Goal: Use online tool/utility: Utilize a website feature to perform a specific function

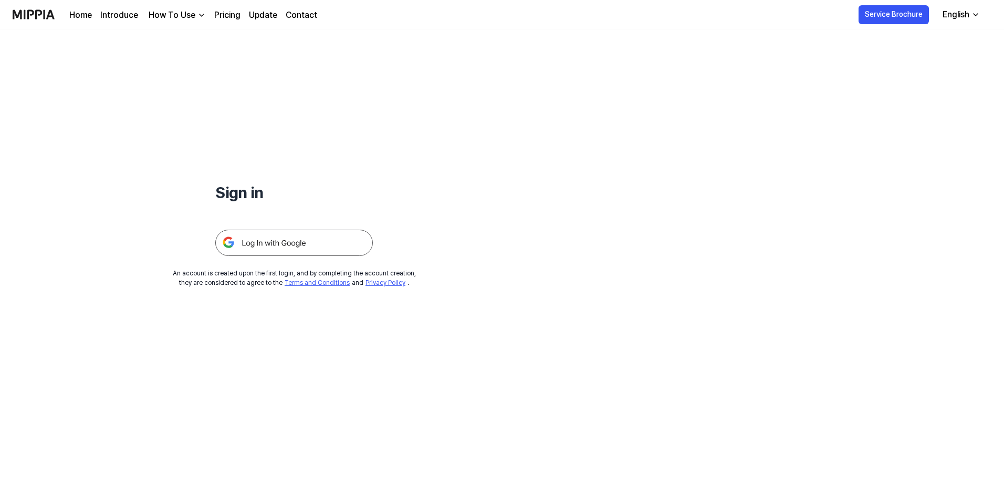
click at [291, 247] on img at bounding box center [294, 242] width 158 height 26
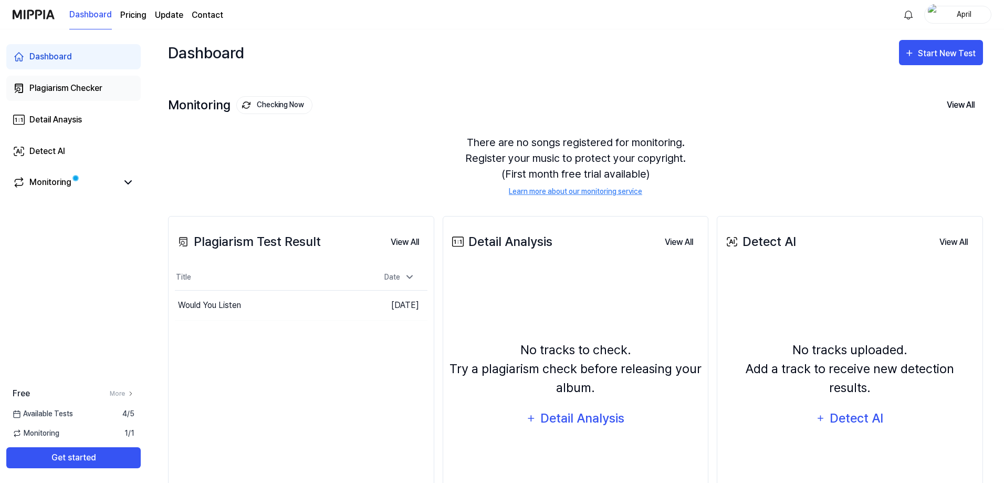
click at [78, 86] on div "Plagiarism Checker" at bounding box center [65, 88] width 73 height 13
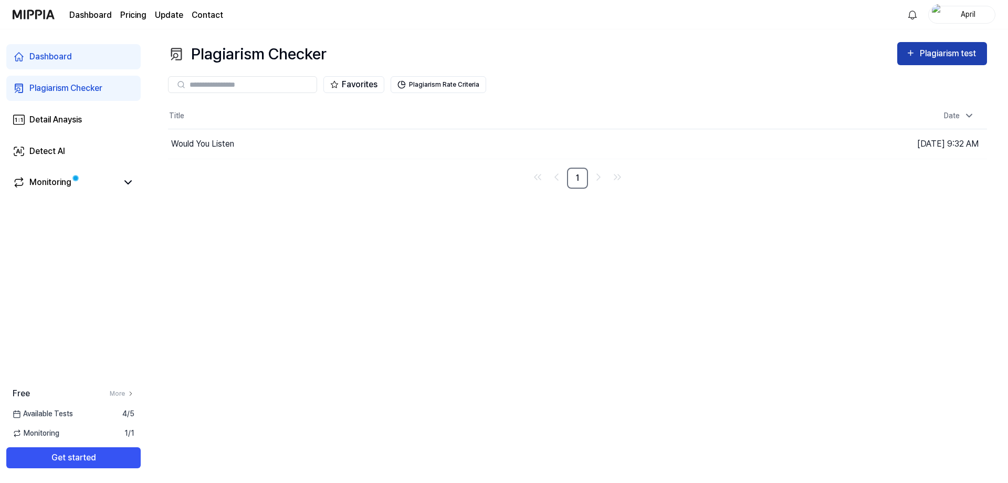
click at [928, 56] on div "Plagiarism test" at bounding box center [949, 54] width 59 height 14
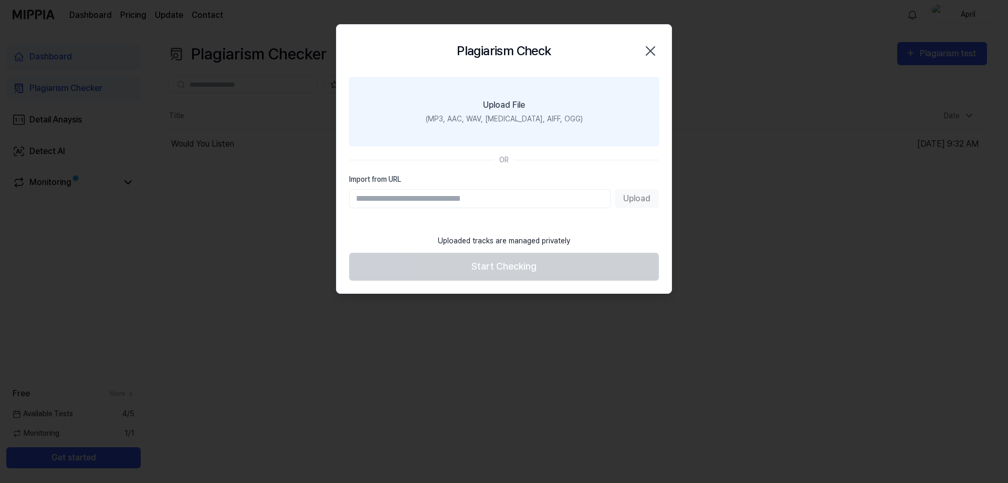
click at [516, 116] on div "(MP3, AAC, WAV, FLAC, AIFF, OGG)" at bounding box center [504, 118] width 157 height 11
click at [0, 0] on input "Upload File (MP3, AAC, WAV, FLAC, AIFF, OGG)" at bounding box center [0, 0] width 0 height 0
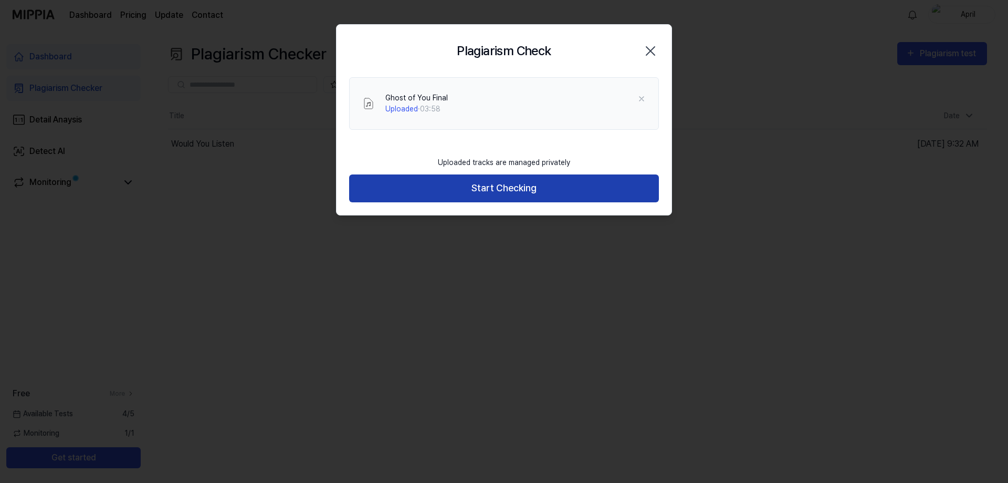
click at [508, 194] on button "Start Checking" at bounding box center [504, 188] width 310 height 28
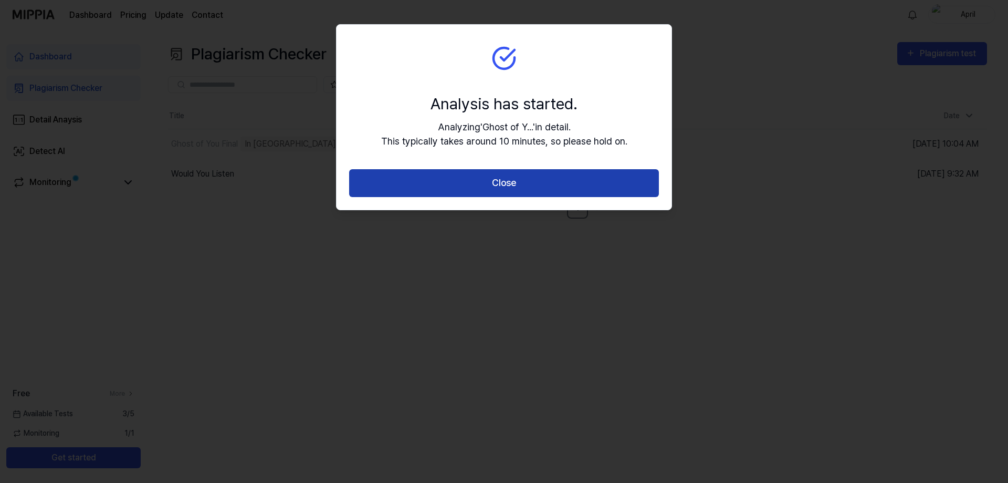
click at [527, 187] on button "Close" at bounding box center [504, 183] width 310 height 28
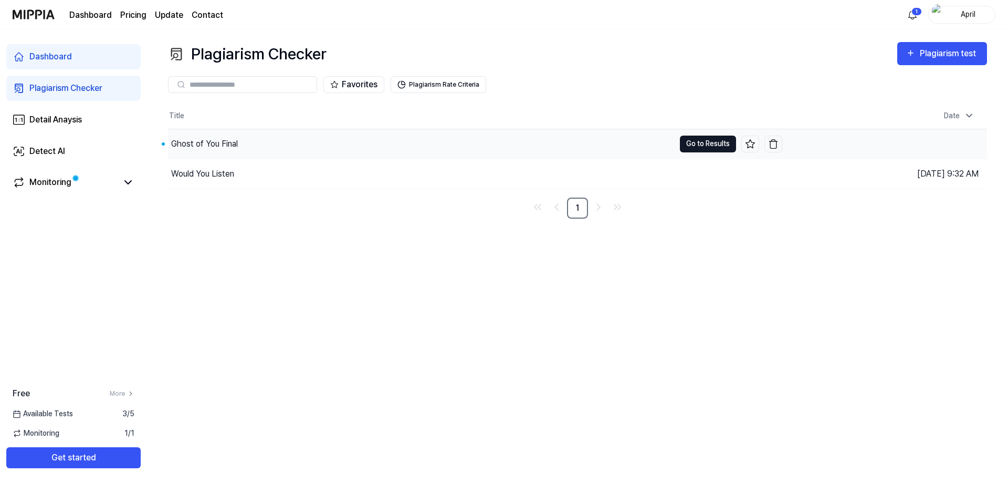
click at [706, 145] on button "Go to Results" at bounding box center [708, 143] width 56 height 17
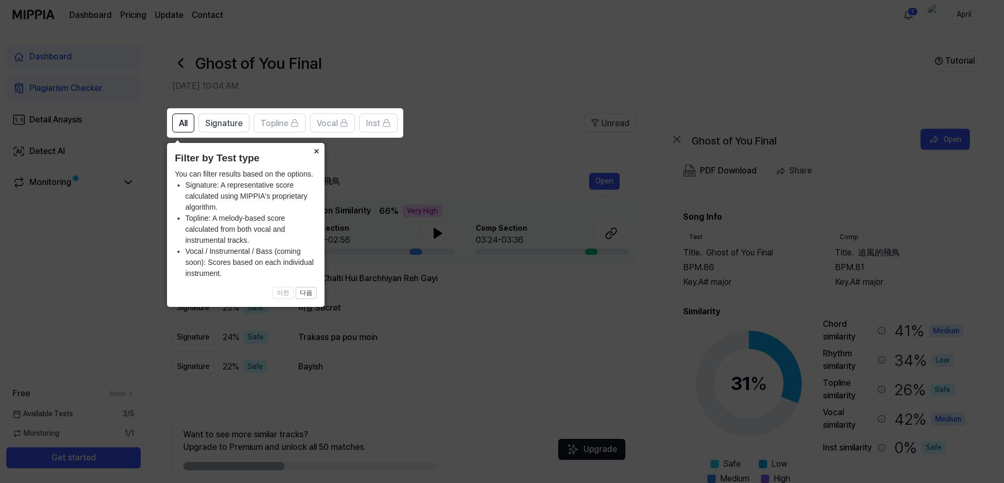
click at [318, 154] on button "×" at bounding box center [316, 150] width 17 height 15
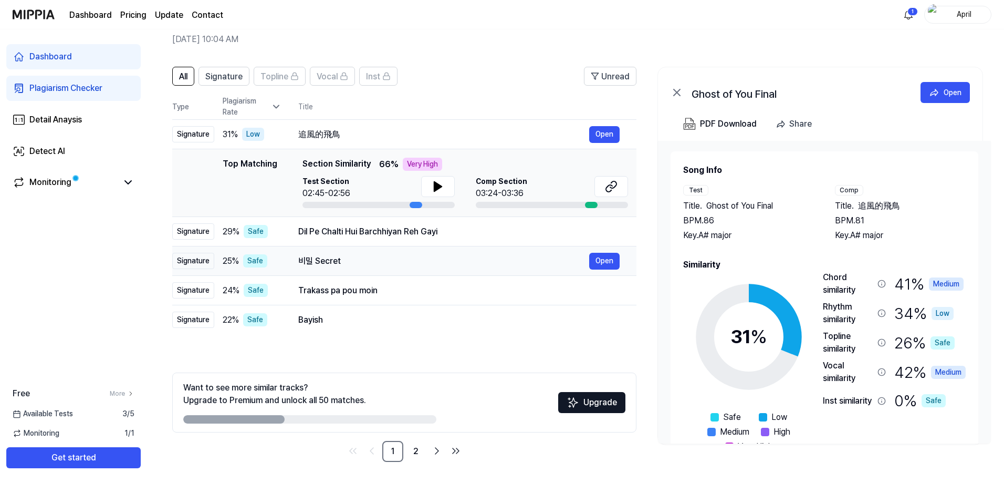
click at [401, 263] on div "비밀 Secret" at bounding box center [443, 261] width 291 height 13
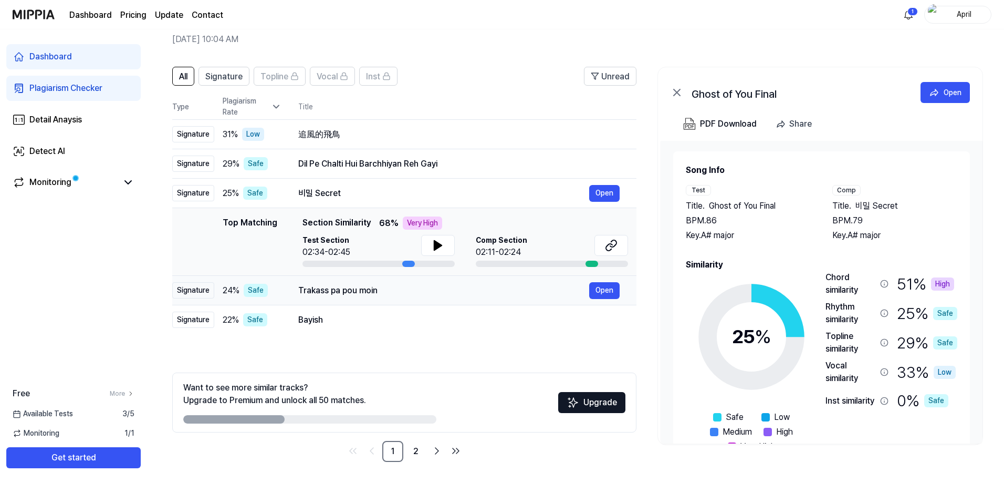
click at [456, 295] on div "Trakass pa pou moin" at bounding box center [443, 290] width 291 height 13
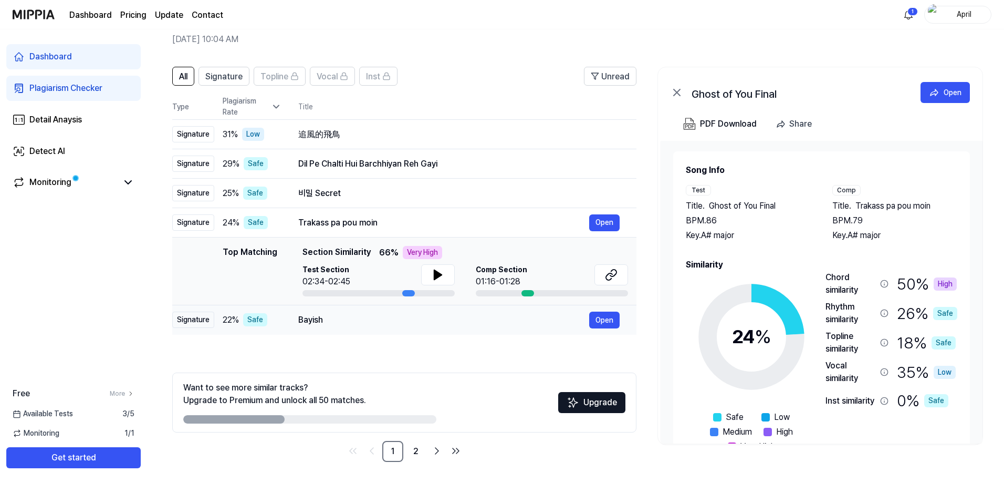
click at [433, 322] on div "Bayish" at bounding box center [443, 320] width 291 height 13
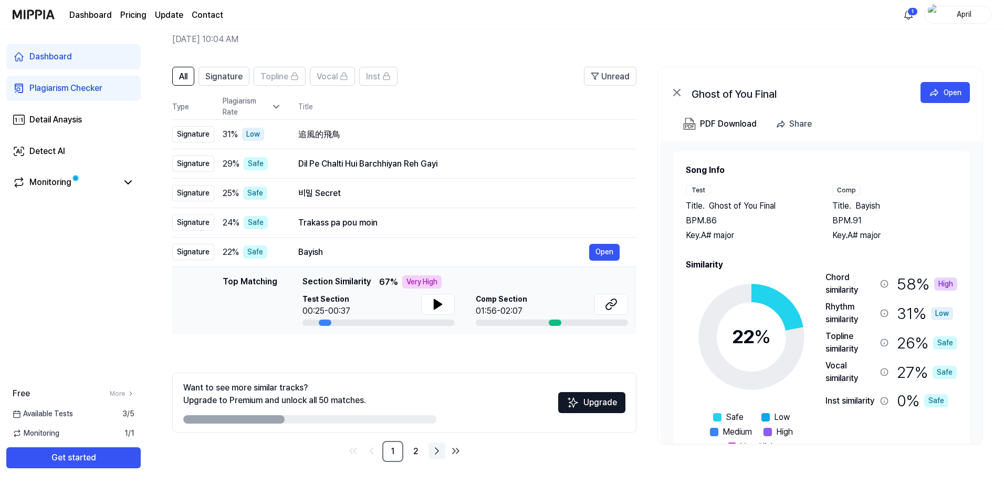
click at [438, 453] on icon "Go to next page" at bounding box center [437, 450] width 13 height 13
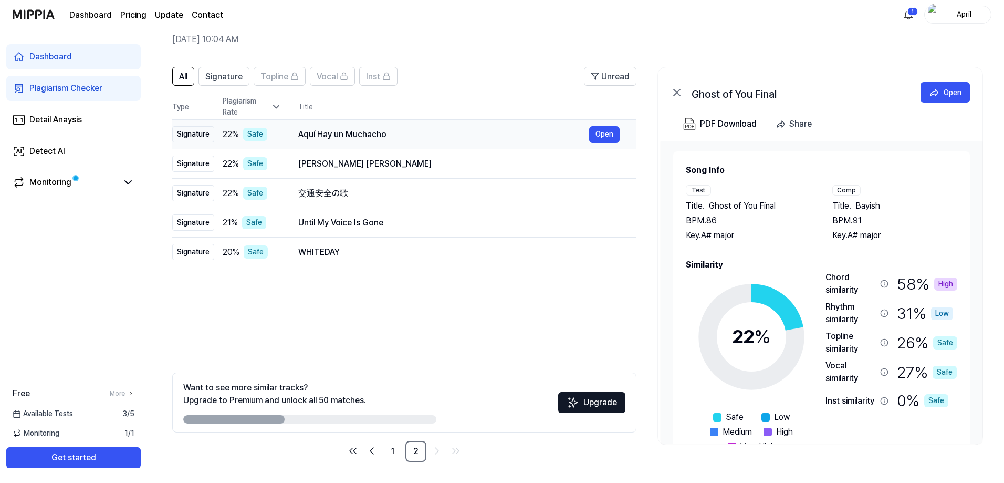
click at [445, 132] on div "Aquí Hay un Muchacho" at bounding box center [443, 134] width 291 height 13
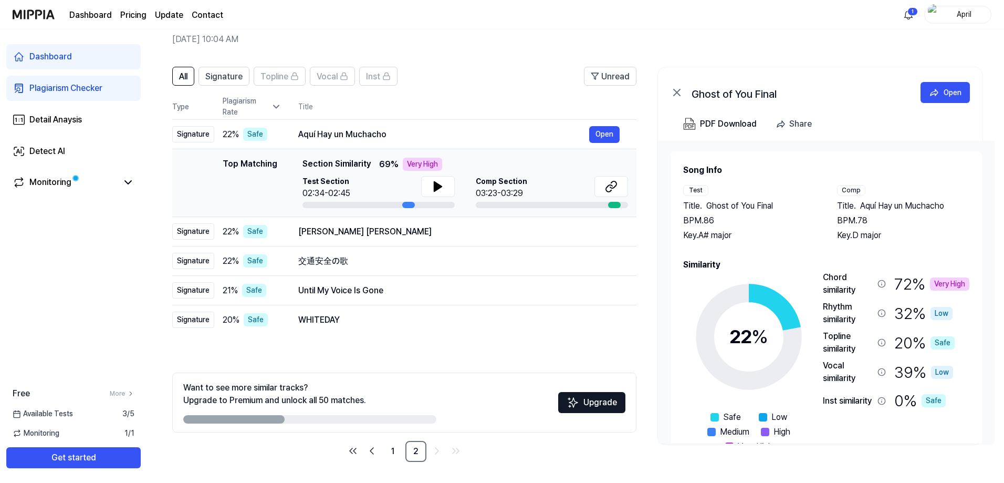
click at [96, 89] on div "Plagiarism Checker" at bounding box center [65, 88] width 73 height 13
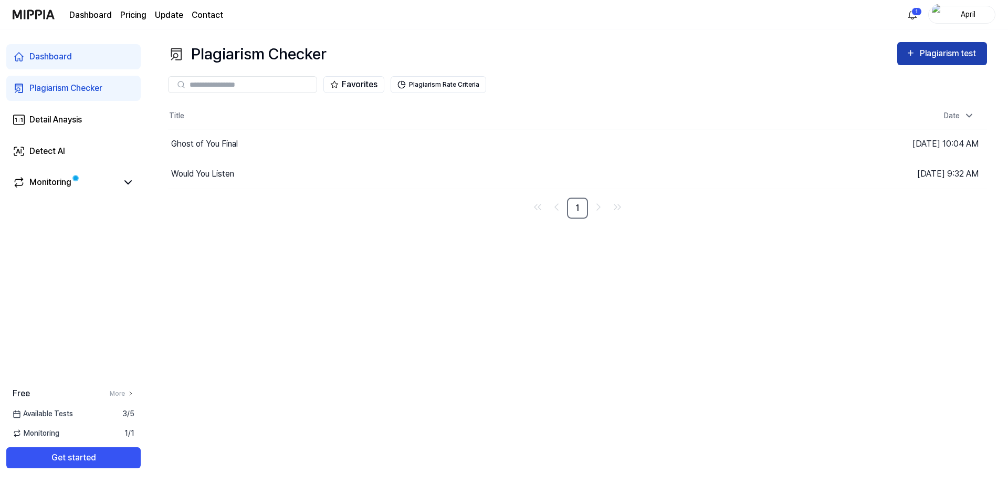
click at [946, 57] on div "Plagiarism test" at bounding box center [949, 54] width 59 height 14
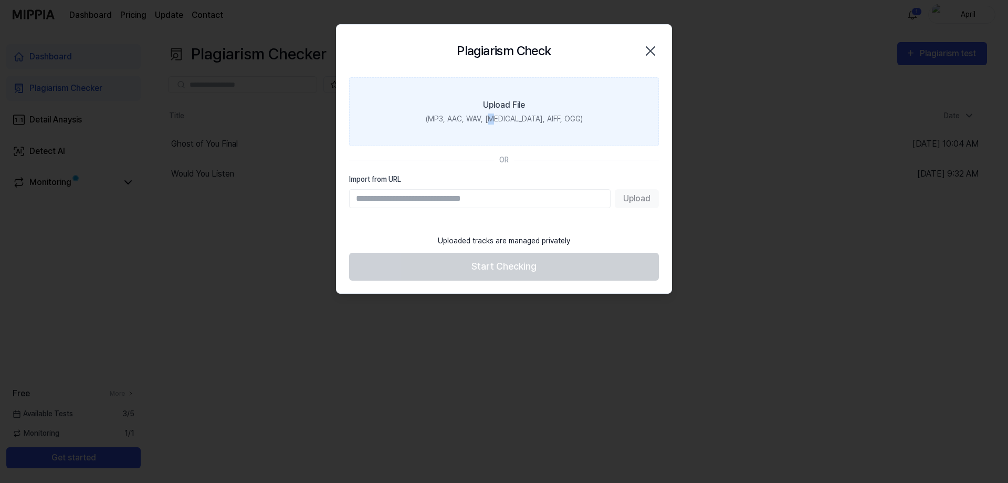
click at [512, 113] on div "(MP3, AAC, WAV, FLAC, AIFF, OGG)" at bounding box center [504, 118] width 157 height 11
click at [602, 100] on label "Upload File (MP3, AAC, WAV, FLAC, AIFF, OGG)" at bounding box center [504, 111] width 310 height 69
click at [0, 0] on input "Upload File (MP3, AAC, WAV, FLAC, AIFF, OGG)" at bounding box center [0, 0] width 0 height 0
click at [494, 122] on div "(MP3, AAC, WAV, FLAC, AIFF, OGG)" at bounding box center [504, 118] width 157 height 11
click at [0, 0] on input "Upload File (MP3, AAC, WAV, FLAC, AIFF, OGG)" at bounding box center [0, 0] width 0 height 0
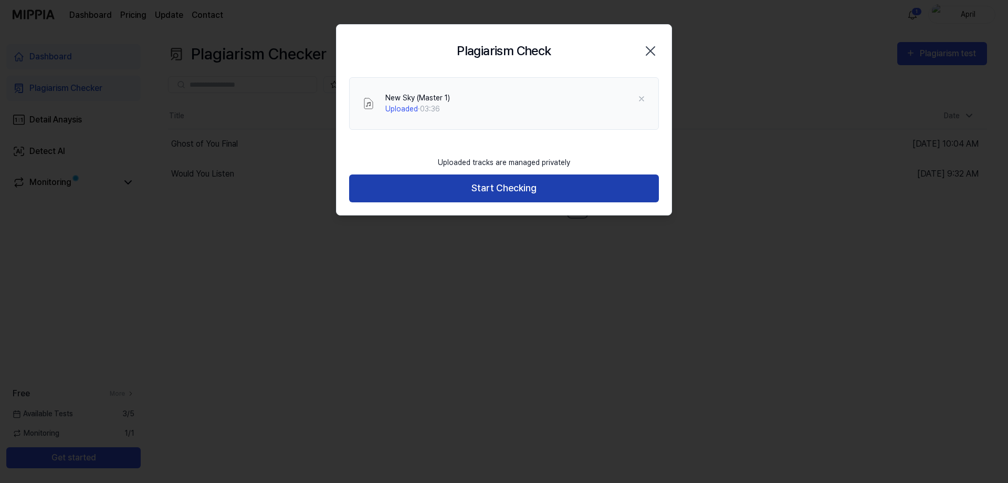
click at [505, 195] on button "Start Checking" at bounding box center [504, 188] width 310 height 28
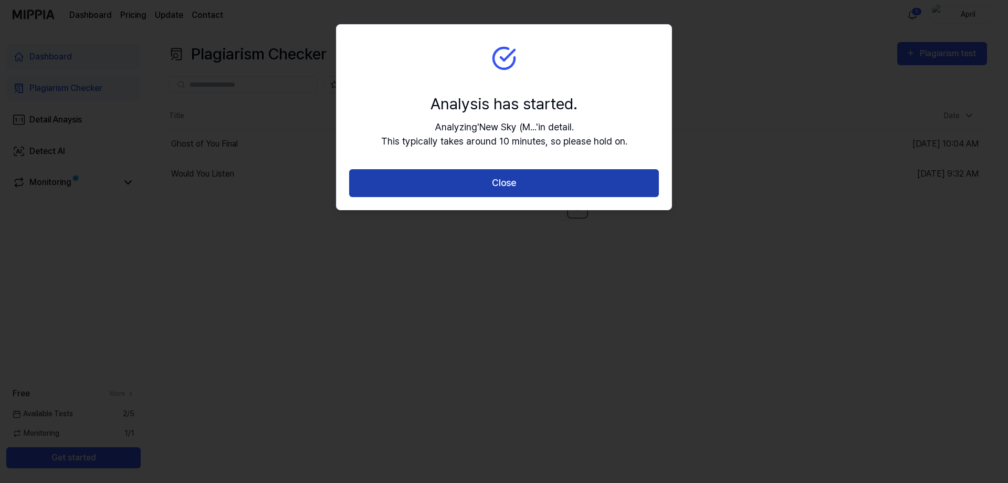
click at [505, 181] on button "Close" at bounding box center [504, 183] width 310 height 28
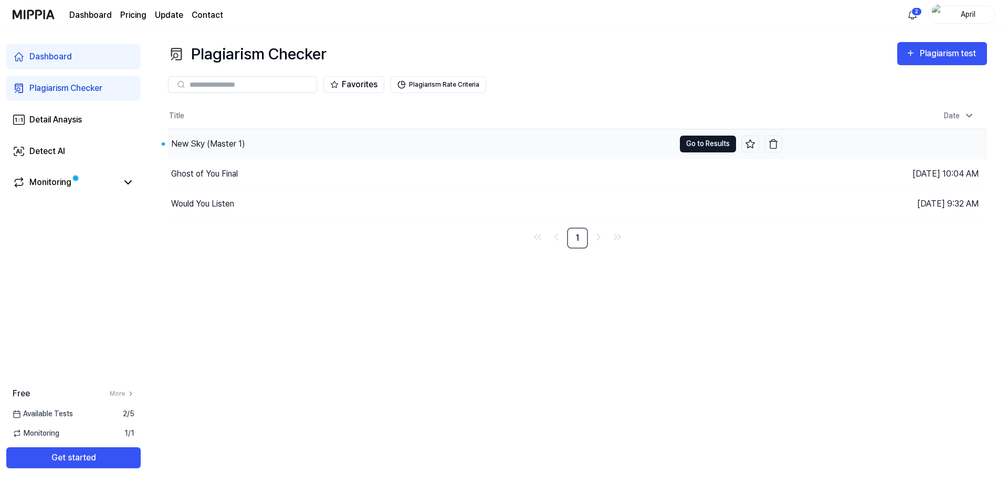
click at [700, 143] on button "Go to Results" at bounding box center [708, 143] width 56 height 17
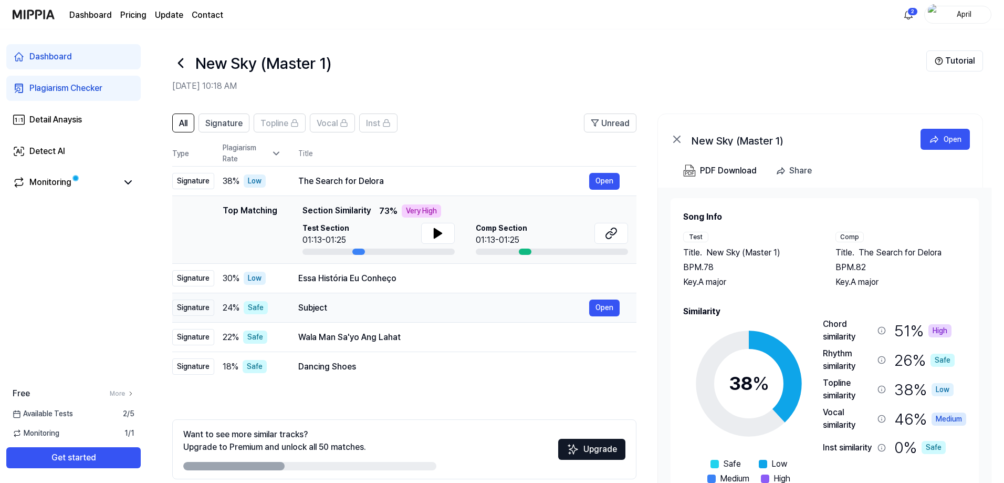
click at [378, 307] on div "Subject" at bounding box center [443, 307] width 291 height 13
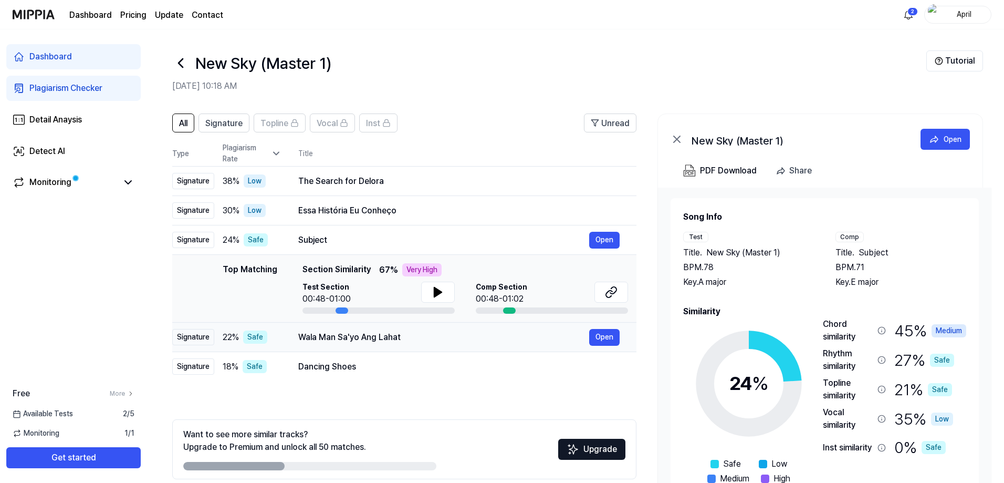
click at [383, 342] on div "Wala Man Sa'yo Ang Lahat" at bounding box center [443, 337] width 291 height 13
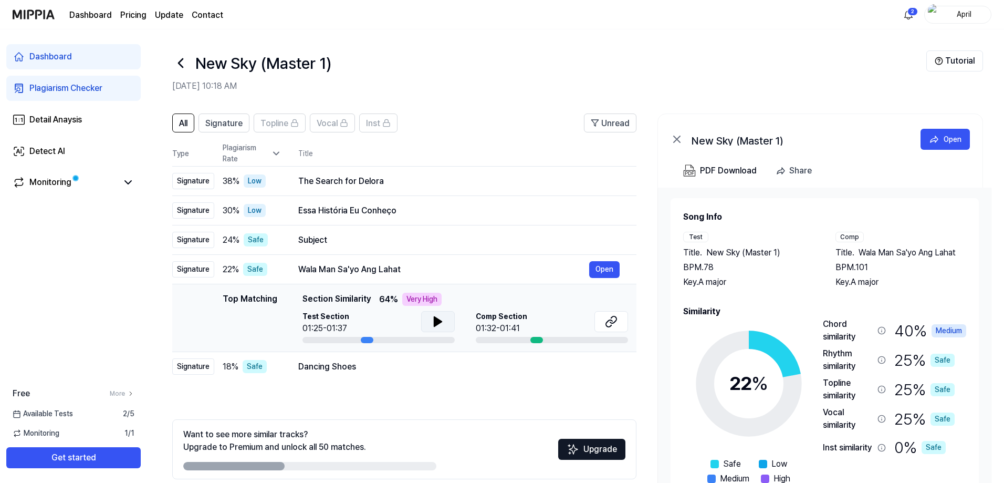
click at [438, 322] on icon at bounding box center [437, 321] width 7 height 9
click at [440, 322] on icon at bounding box center [440, 321] width 2 height 8
click at [93, 87] on div "Plagiarism Checker" at bounding box center [65, 88] width 73 height 13
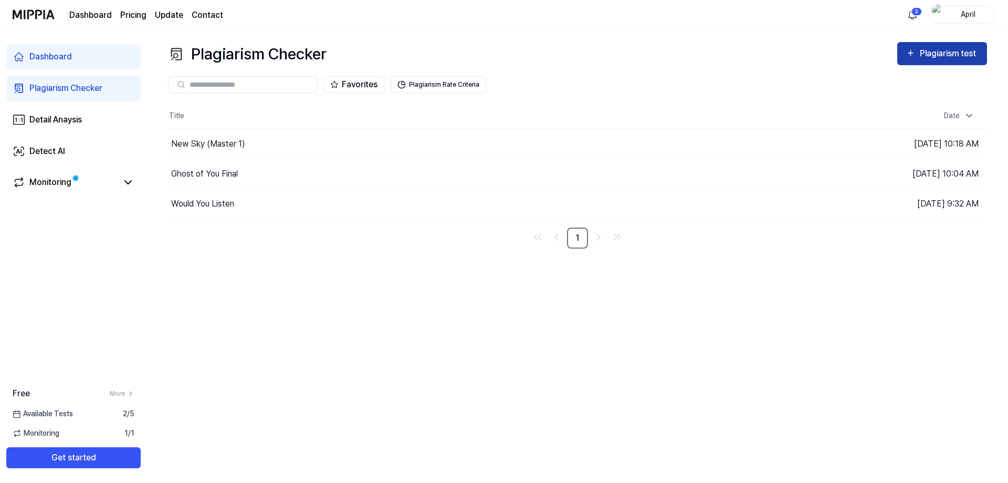
click at [941, 59] on div "Plagiarism test" at bounding box center [949, 54] width 59 height 14
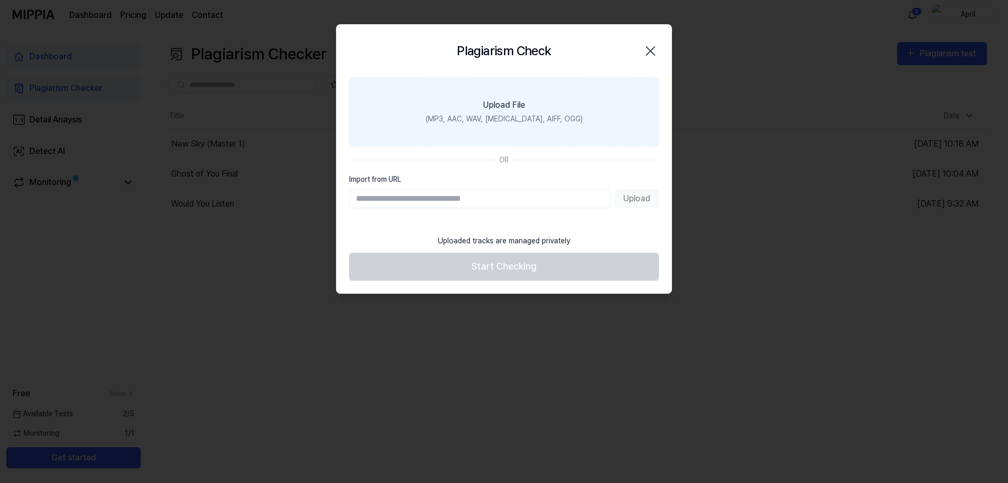
click at [520, 110] on div "Upload File" at bounding box center [504, 105] width 42 height 13
click at [0, 0] on input "Upload File (MP3, AAC, WAV, FLAC, AIFF, OGG)" at bounding box center [0, 0] width 0 height 0
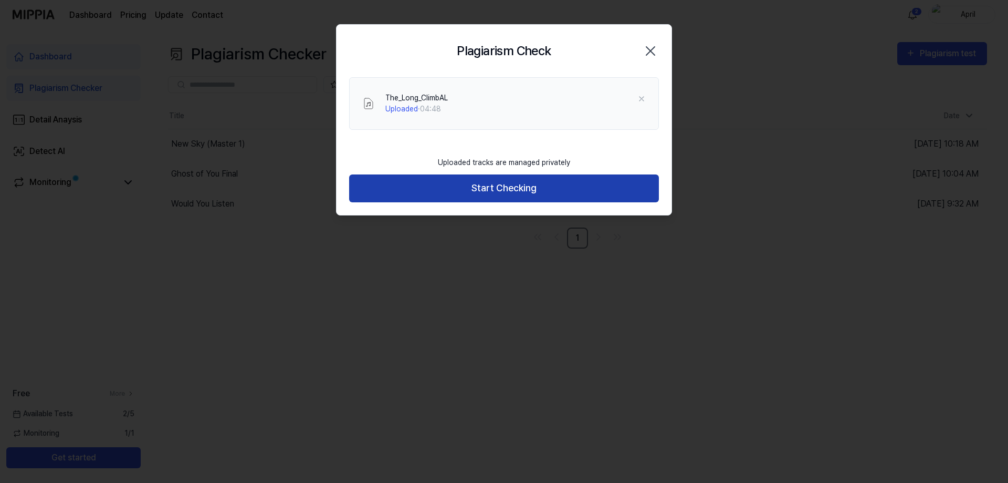
click at [505, 186] on button "Start Checking" at bounding box center [504, 188] width 310 height 28
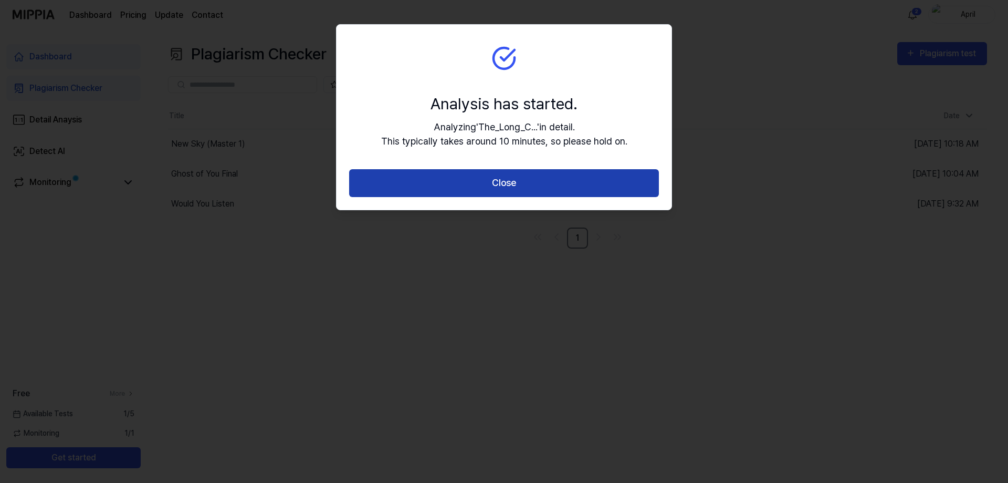
click at [509, 184] on button "Close" at bounding box center [504, 183] width 310 height 28
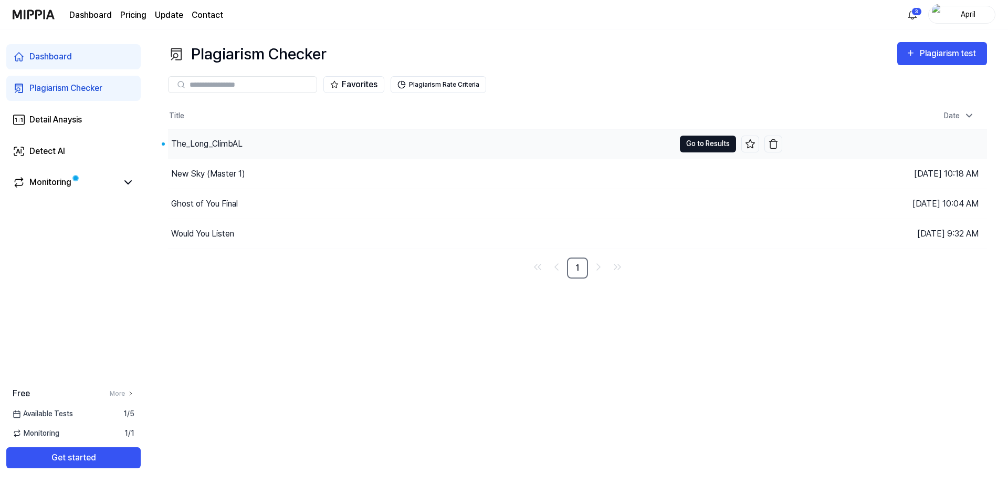
click at [711, 143] on button "Go to Results" at bounding box center [708, 143] width 56 height 17
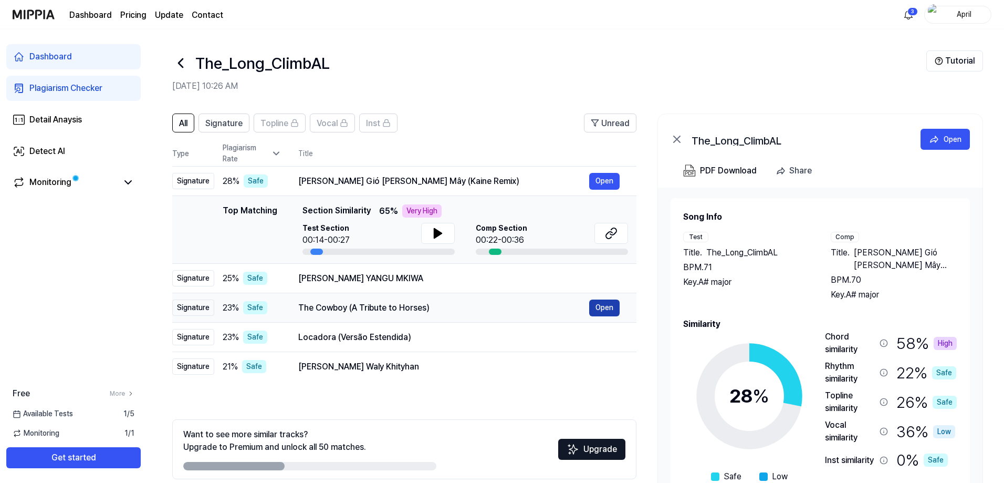
click at [599, 305] on button "Open" at bounding box center [604, 307] width 30 height 17
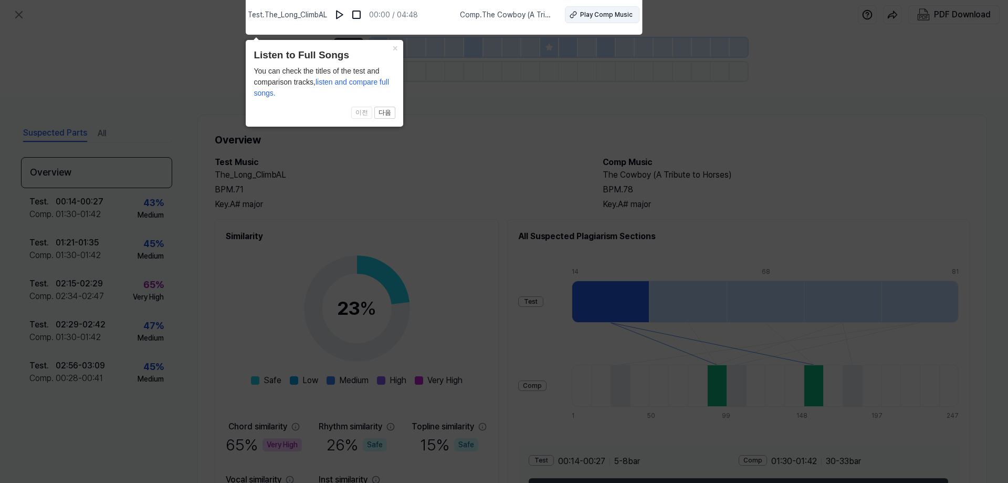
click at [595, 15] on div "Play Comp Music" at bounding box center [606, 14] width 53 height 9
click at [482, 158] on icon at bounding box center [504, 239] width 1008 height 488
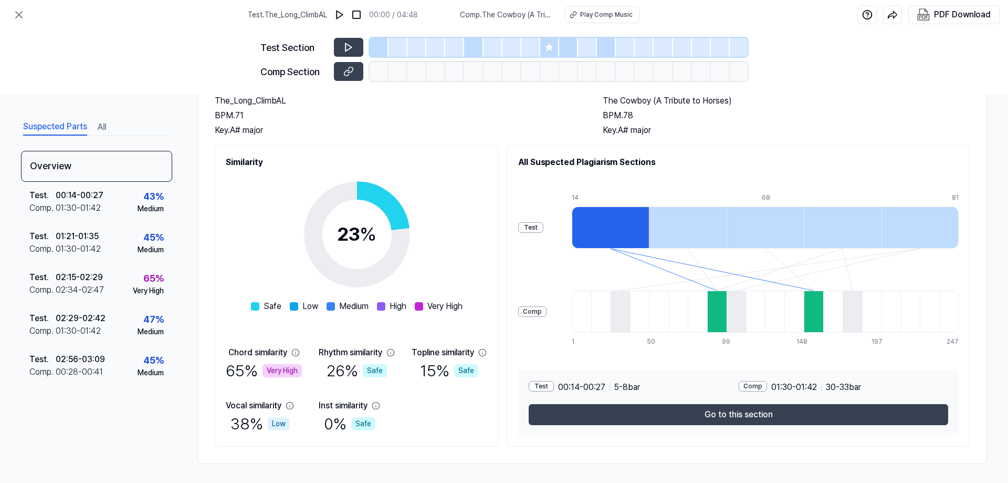
scroll to position [76, 0]
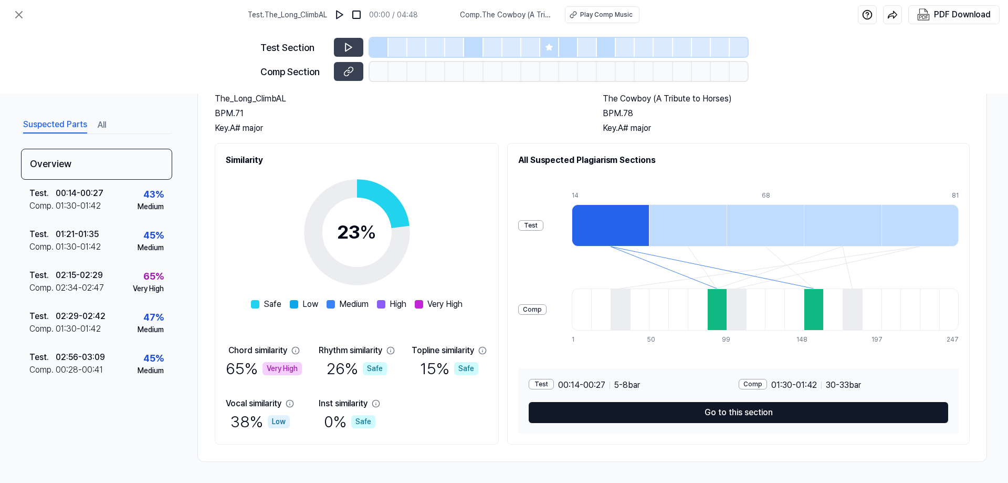
click at [743, 416] on button "Go to this section" at bounding box center [739, 412] width 420 height 21
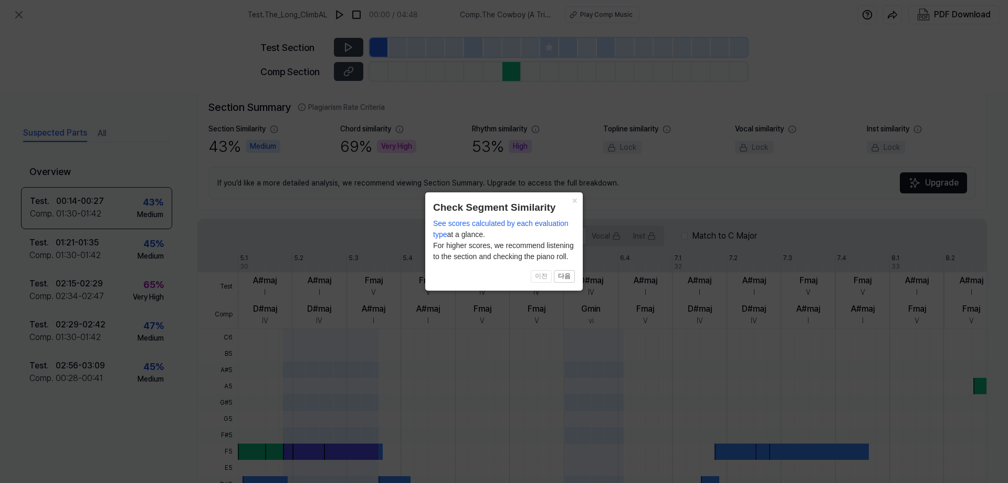
scroll to position [238, 0]
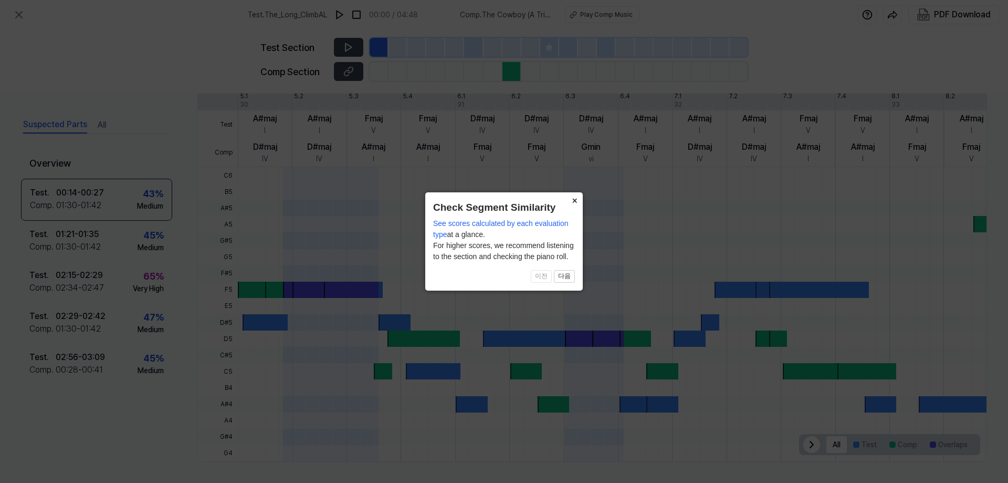
click at [576, 202] on button "×" at bounding box center [574, 199] width 17 height 15
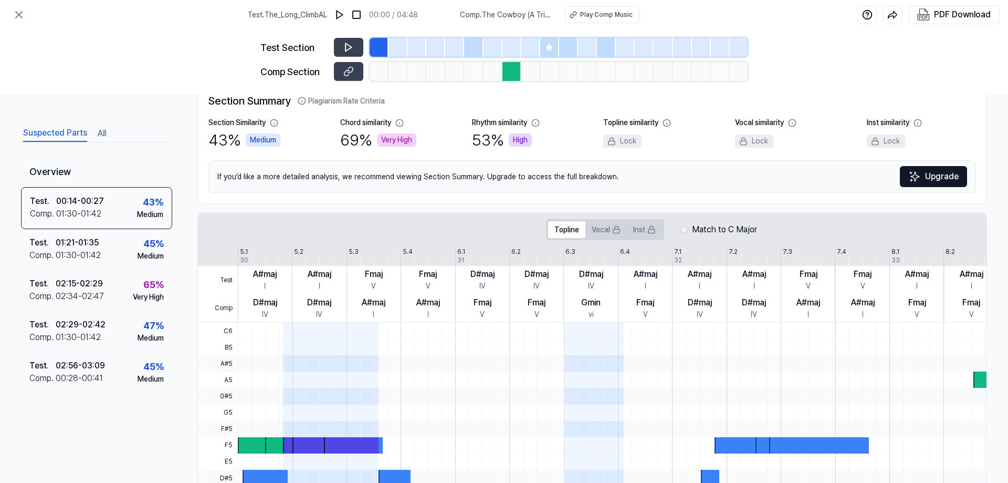
scroll to position [0, 0]
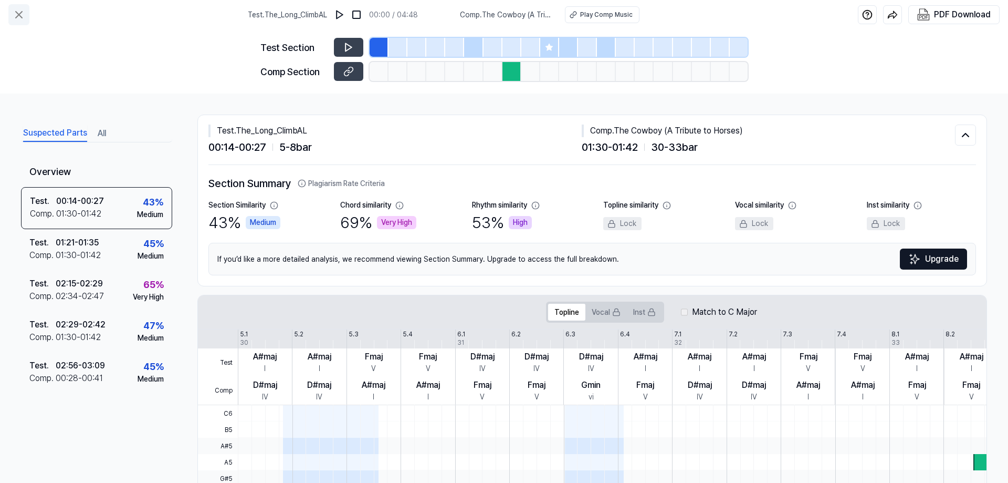
click at [18, 17] on icon at bounding box center [19, 14] width 13 height 13
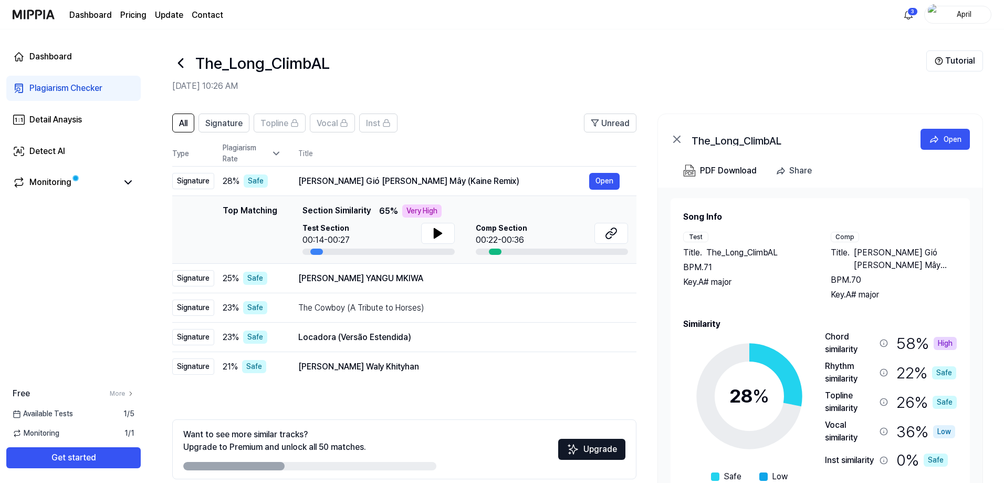
click at [177, 65] on icon at bounding box center [180, 63] width 17 height 17
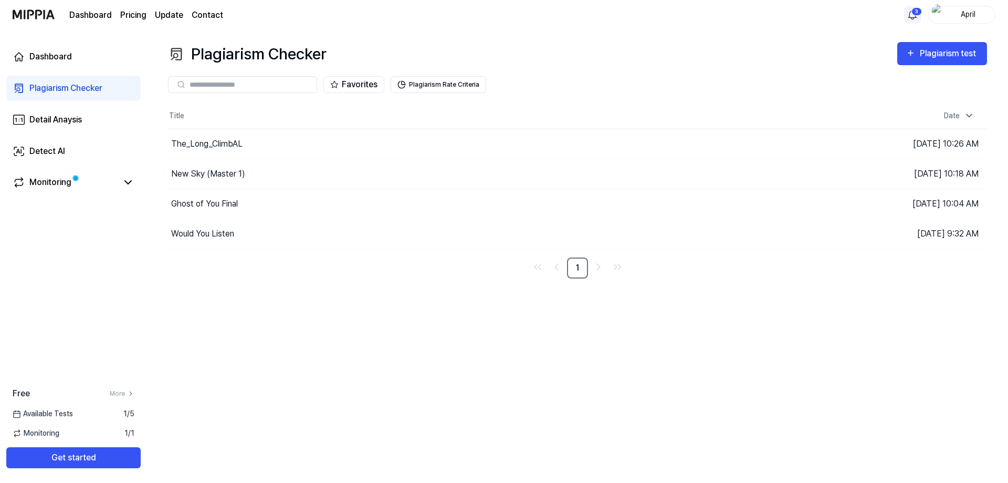
click at [912, 12] on html "Dashboard Pricing Update Contact 3 April Dashboard Plagiarism Checker Detail An…" at bounding box center [504, 241] width 1008 height 483
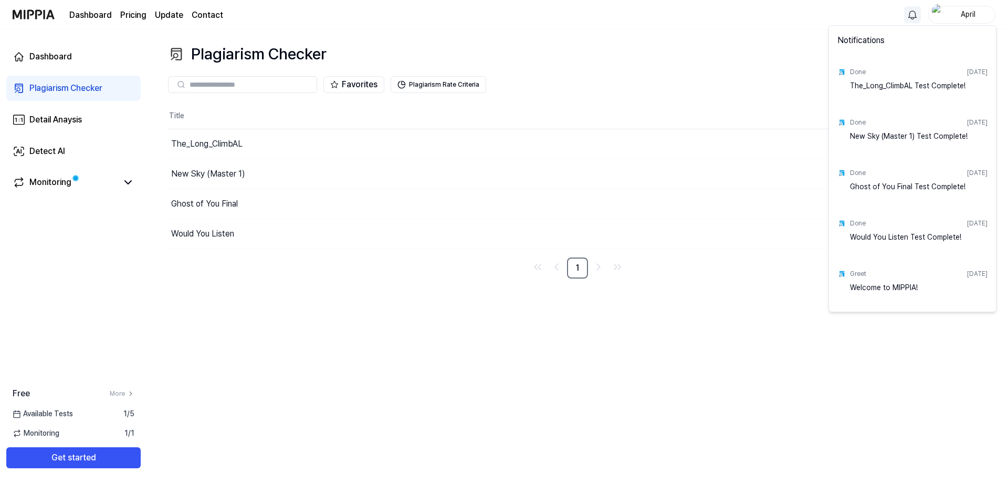
click at [944, 15] on html "Dashboard Pricing Update Contact April Dashboard Plagiarism Checker Detail Anay…" at bounding box center [504, 241] width 1008 height 483
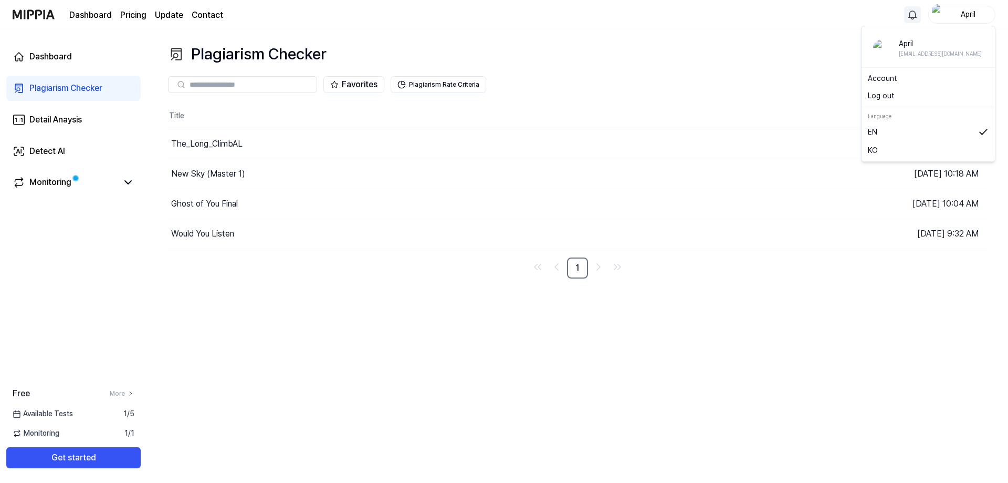
click at [973, 11] on div "April" at bounding box center [968, 14] width 41 height 12
click at [887, 95] on button "Log out" at bounding box center [928, 95] width 121 height 11
